Goal: Information Seeking & Learning: Learn about a topic

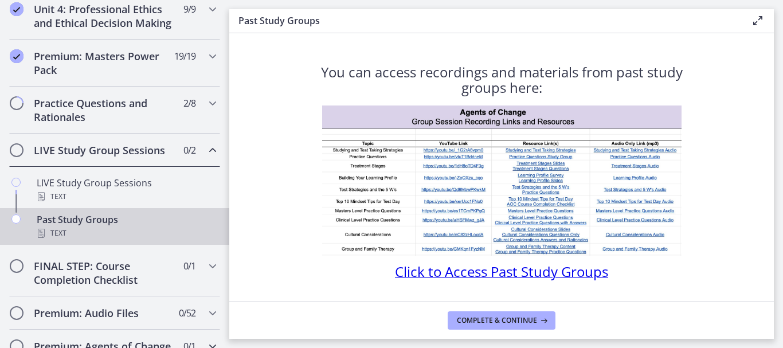
scroll to position [498, 0]
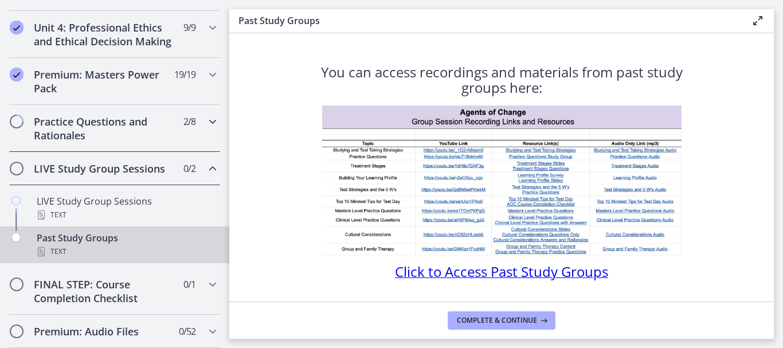
click at [206, 128] on icon "Chapters" at bounding box center [213, 122] width 14 height 14
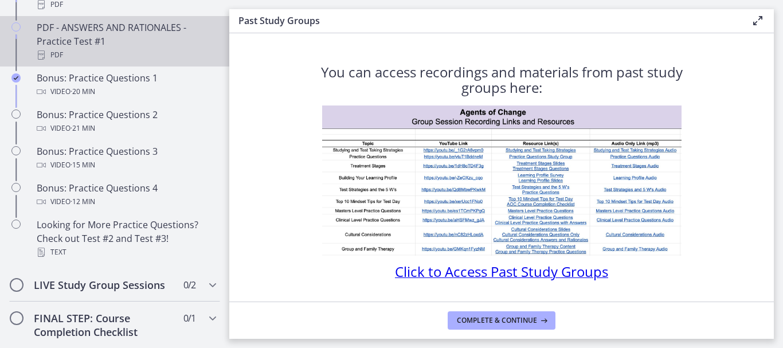
scroll to position [727, 0]
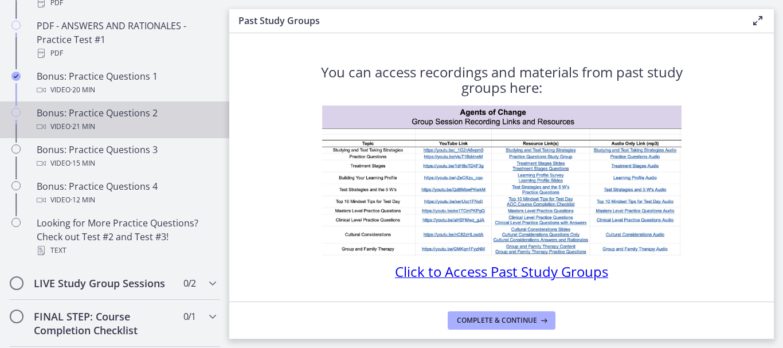
click at [58, 134] on div "Video · 21 min" at bounding box center [126, 127] width 179 height 14
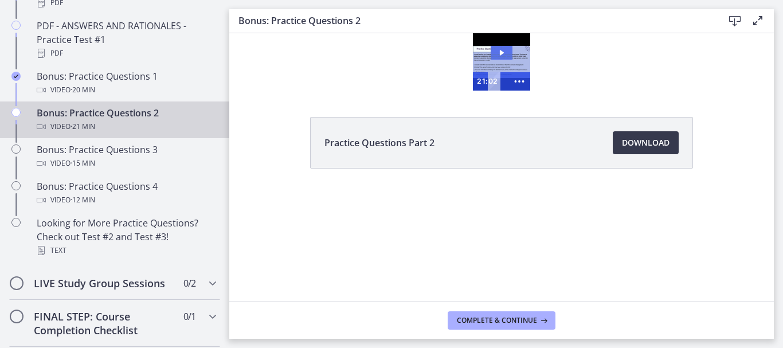
click at [500, 53] on icon "Play Video: cls5dnkiv67s72vpoi20.mp4" at bounding box center [502, 53] width 22 height 14
click at [519, 83] on icon "Show more buttons" at bounding box center [519, 81] width 22 height 18
click at [495, 83] on icon "Fullscreen" at bounding box center [498, 81] width 22 height 18
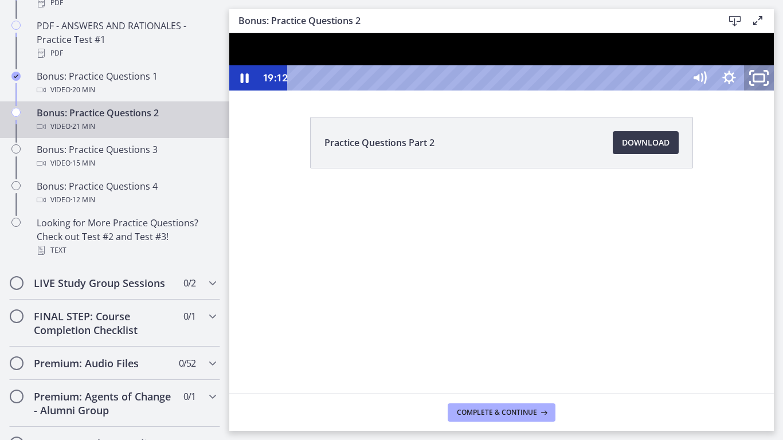
click at [777, 93] on icon "Unfullscreen" at bounding box center [759, 78] width 36 height 30
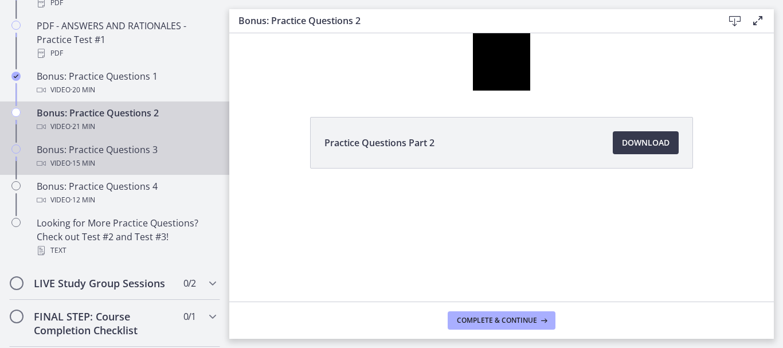
drag, startPoint x: 141, startPoint y: 159, endPoint x: 163, endPoint y: 165, distance: 23.2
click at [142, 159] on div "Bonus: Practice Questions 3 Video · 15 min" at bounding box center [126, 157] width 179 height 28
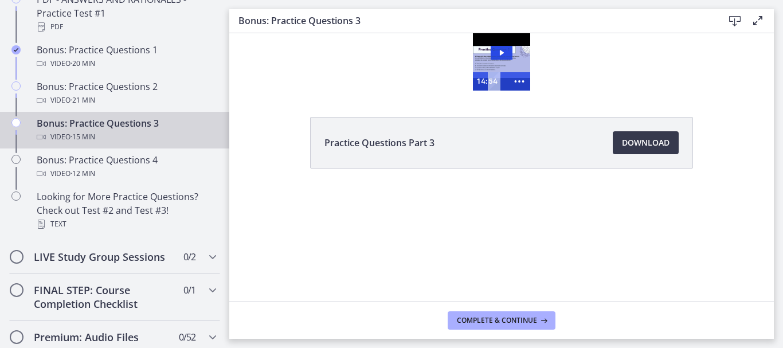
scroll to position [631, 0]
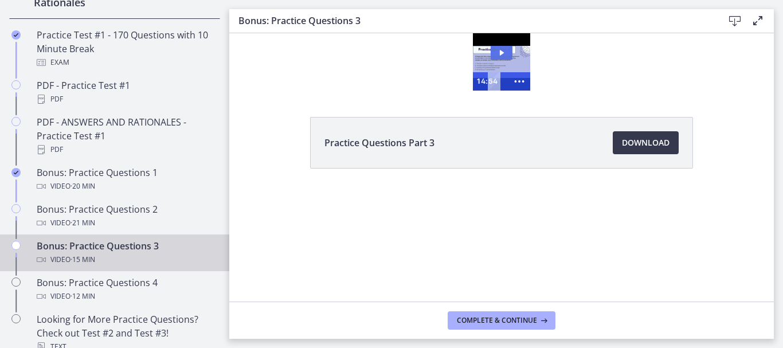
drag, startPoint x: 503, startPoint y: 53, endPoint x: 523, endPoint y: 62, distance: 21.5
click at [506, 54] on icon "Play Video: cls5ee8rkbac72sj77k0.mp4" at bounding box center [502, 53] width 22 height 14
click at [508, 83] on icon "Show more buttons" at bounding box center [519, 81] width 22 height 18
click at [497, 81] on icon "Fullscreen" at bounding box center [497, 82] width 26 height 22
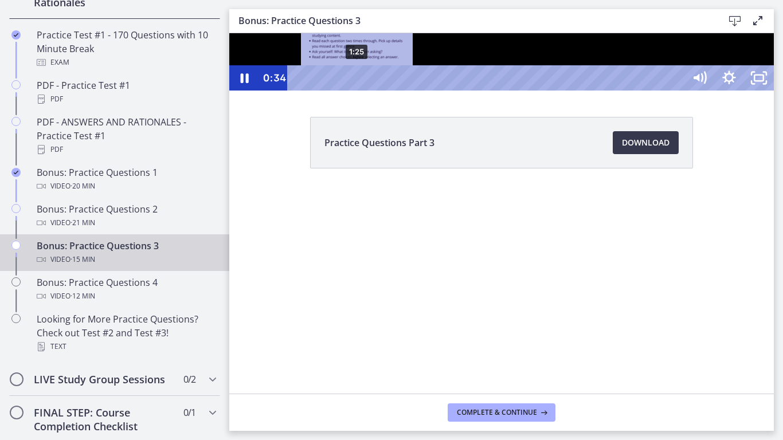
click at [358, 91] on div "1:25" at bounding box center [488, 77] width 379 height 25
click at [384, 91] on div "2:02" at bounding box center [488, 77] width 379 height 25
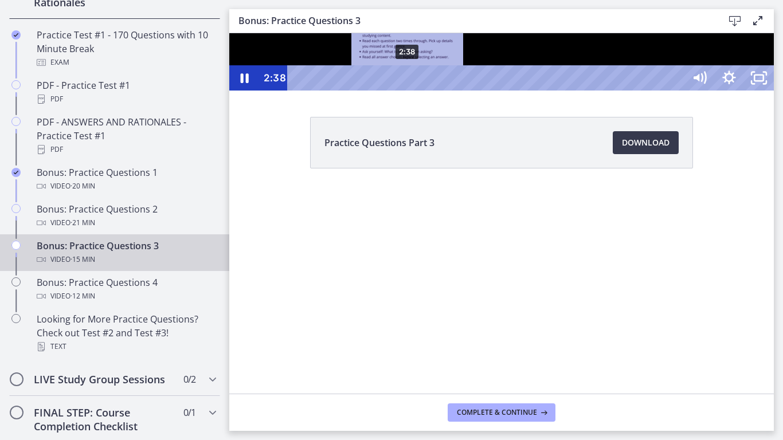
click at [408, 91] on div "2:38" at bounding box center [488, 77] width 379 height 25
click at [431, 91] on div "3:12" at bounding box center [488, 77] width 379 height 25
drag, startPoint x: 409, startPoint y: 457, endPoint x: 431, endPoint y: 456, distance: 21.8
click at [413, 83] on div "Playbar" at bounding box center [409, 78] width 9 height 9
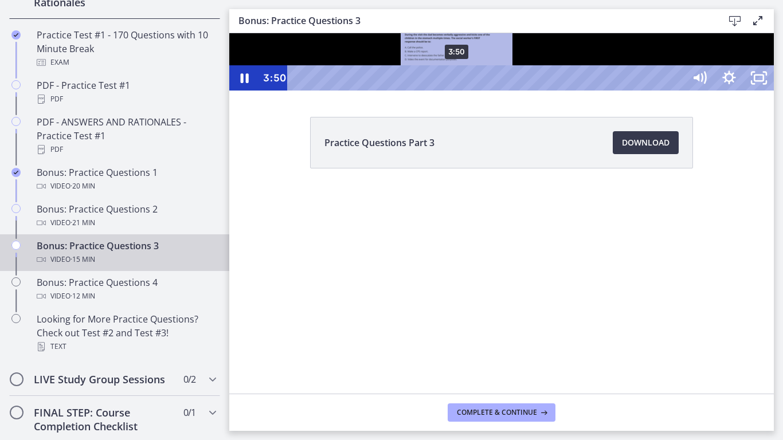
click at [457, 91] on div "3:50" at bounding box center [488, 77] width 379 height 25
click at [444, 91] on div "3:31" at bounding box center [488, 77] width 379 height 25
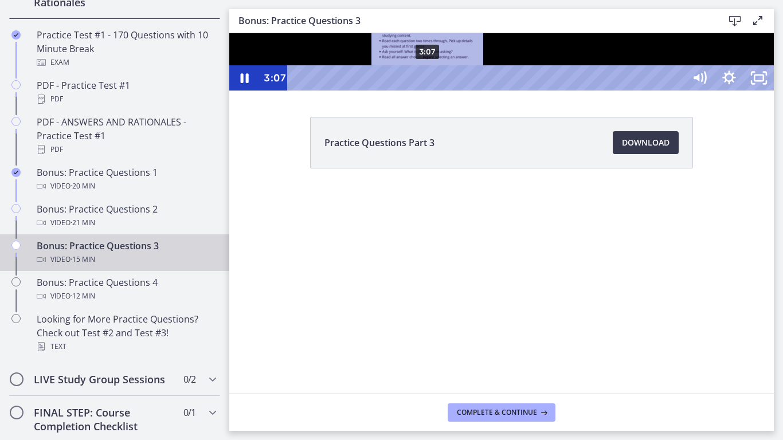
click at [428, 91] on div "3:07" at bounding box center [488, 77] width 379 height 25
click at [428, 83] on div "Playbar" at bounding box center [427, 78] width 9 height 9
click at [437, 91] on div "3:21" at bounding box center [488, 77] width 379 height 25
click at [444, 91] on div "3:30" at bounding box center [488, 77] width 379 height 25
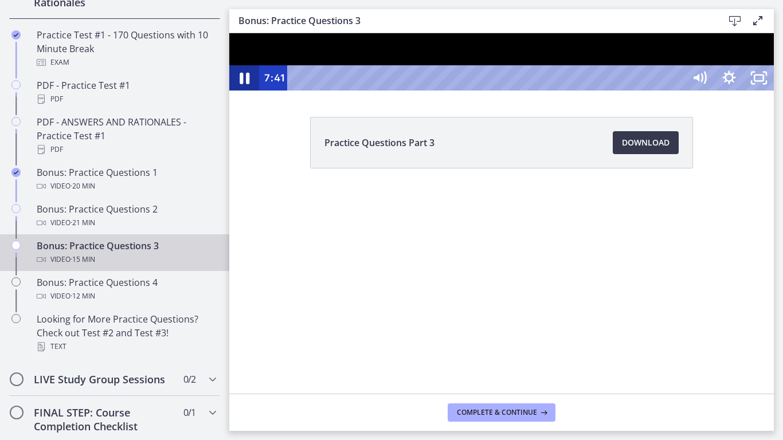
click at [240, 93] on icon "Pause" at bounding box center [244, 78] width 36 height 30
click at [245, 83] on icon "Play Video" at bounding box center [244, 78] width 7 height 10
click at [238, 91] on icon "Pause" at bounding box center [244, 77] width 30 height 25
click at [240, 93] on icon "Play Video" at bounding box center [246, 78] width 36 height 30
click at [250, 91] on icon "Pause" at bounding box center [244, 77] width 30 height 25
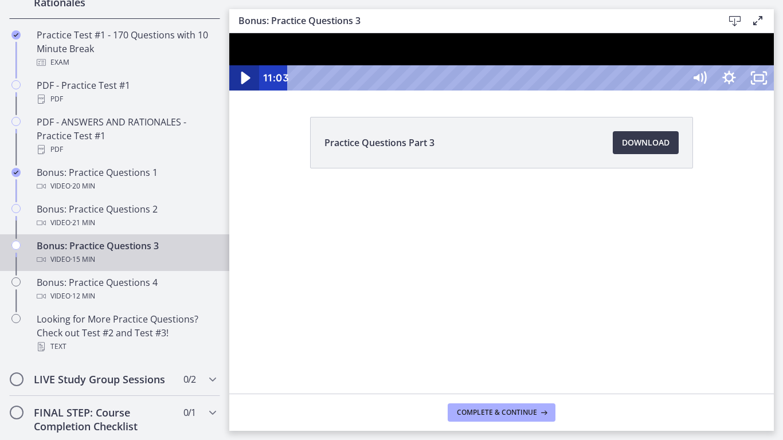
click at [251, 93] on icon "Play Video" at bounding box center [246, 78] width 36 height 30
click at [774, 91] on icon "Unfullscreen" at bounding box center [759, 77] width 30 height 25
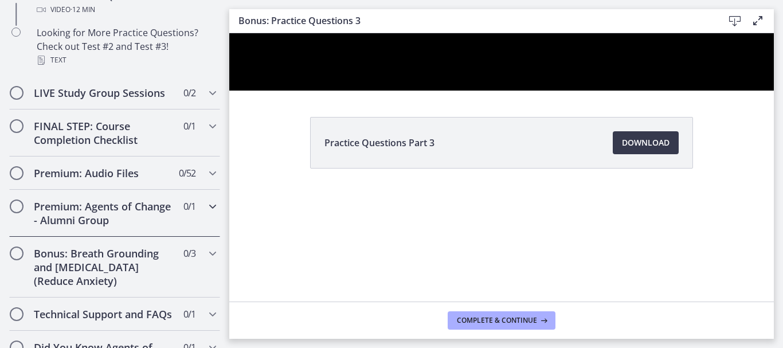
scroll to position [745, 0]
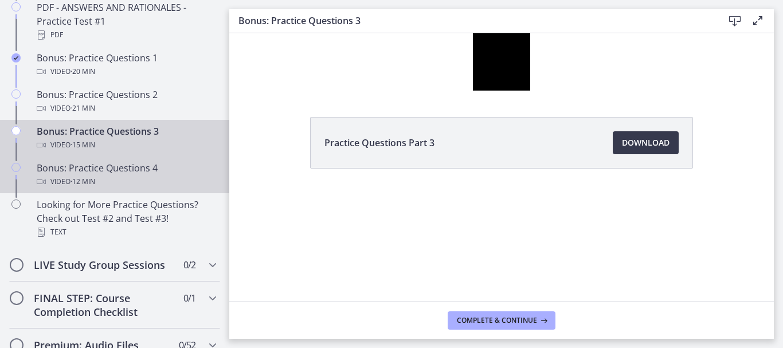
click at [123, 189] on div "Video · 12 min" at bounding box center [126, 182] width 179 height 14
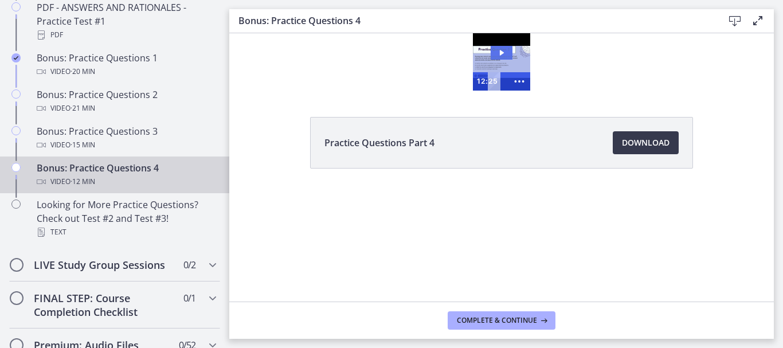
drag, startPoint x: 499, startPoint y: 50, endPoint x: 510, endPoint y: 60, distance: 15.0
click at [500, 53] on icon "Play Video: cls5f205f39c72ohar5g.mp4" at bounding box center [502, 53] width 22 height 14
click at [514, 80] on icon "Show more buttons" at bounding box center [519, 81] width 22 height 18
click at [495, 81] on icon "Fullscreen" at bounding box center [498, 81] width 22 height 18
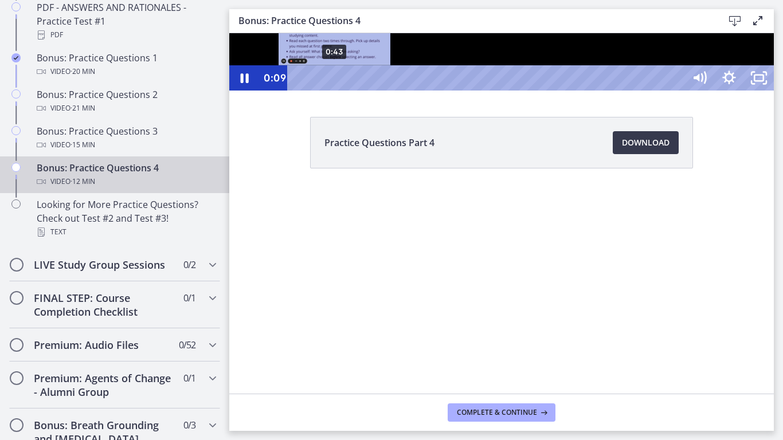
click at [335, 91] on div "0:43" at bounding box center [488, 77] width 379 height 25
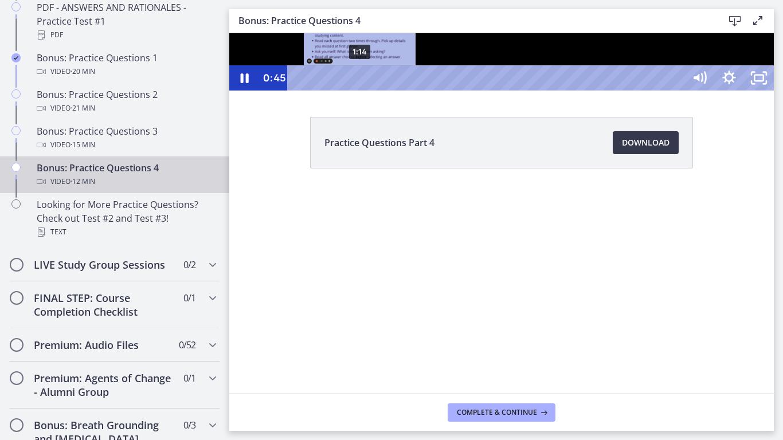
click at [361, 91] on div "1:14" at bounding box center [488, 77] width 379 height 25
click at [379, 91] on div "1:37" at bounding box center [488, 77] width 379 height 25
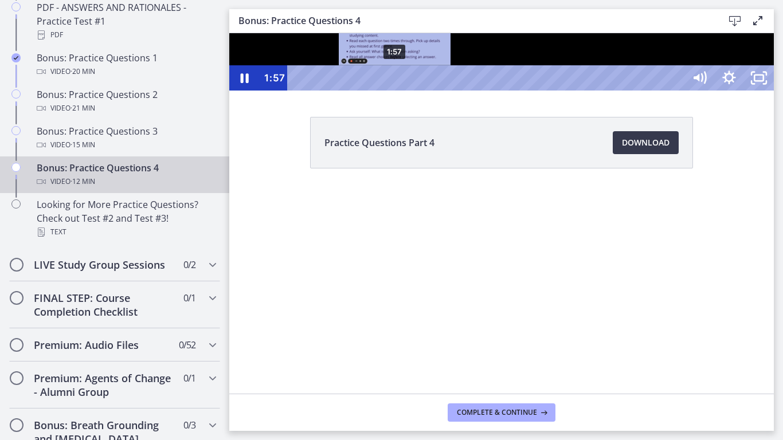
click at [396, 91] on div "1:57" at bounding box center [488, 77] width 379 height 25
click at [404, 91] on div "2:05" at bounding box center [488, 77] width 379 height 25
click at [417, 91] on div "2:23" at bounding box center [488, 77] width 379 height 25
click at [418, 83] on div "Playbar" at bounding box center [417, 78] width 9 height 9
click at [410, 91] on div "2:15" at bounding box center [488, 77] width 379 height 25
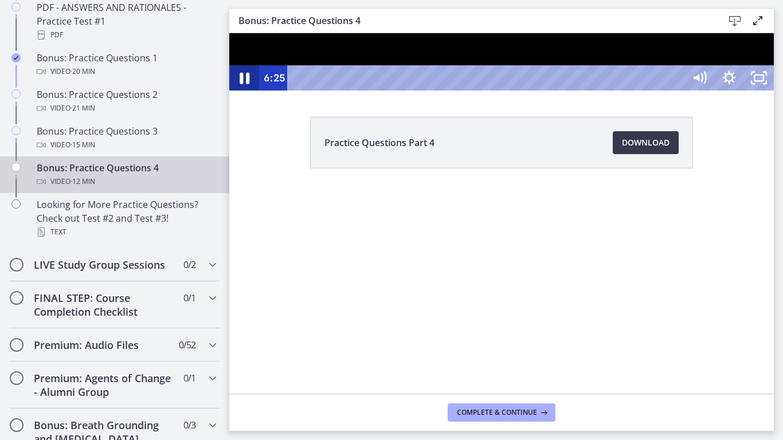
click at [249, 93] on icon "Pause" at bounding box center [244, 78] width 36 height 30
click at [242, 93] on icon "Play Video" at bounding box center [246, 78] width 36 height 30
click at [774, 91] on icon "Unfullscreen" at bounding box center [759, 77] width 30 height 25
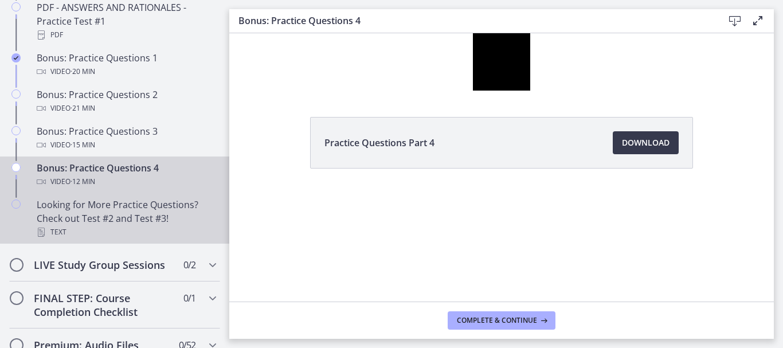
click at [120, 224] on div "Looking for More Practice Questions? Check out Test #2 and Test #3! Text" at bounding box center [126, 218] width 179 height 41
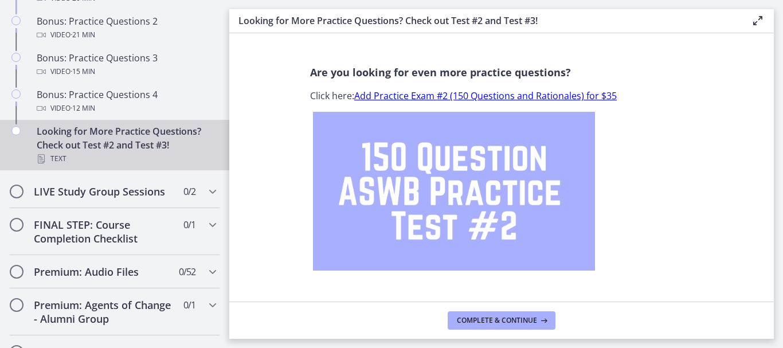
scroll to position [860, 0]
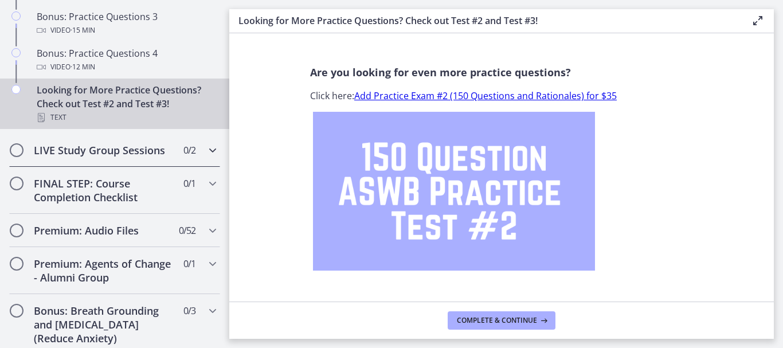
click at [183, 157] on span "0 / 2 Completed" at bounding box center [189, 150] width 12 height 14
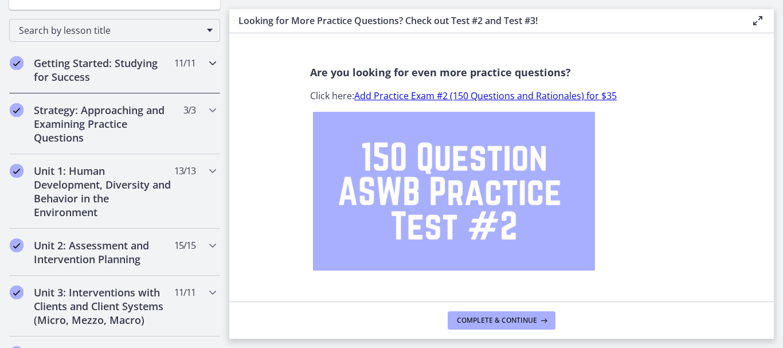
scroll to position [57, 0]
